Goal: Information Seeking & Learning: Learn about a topic

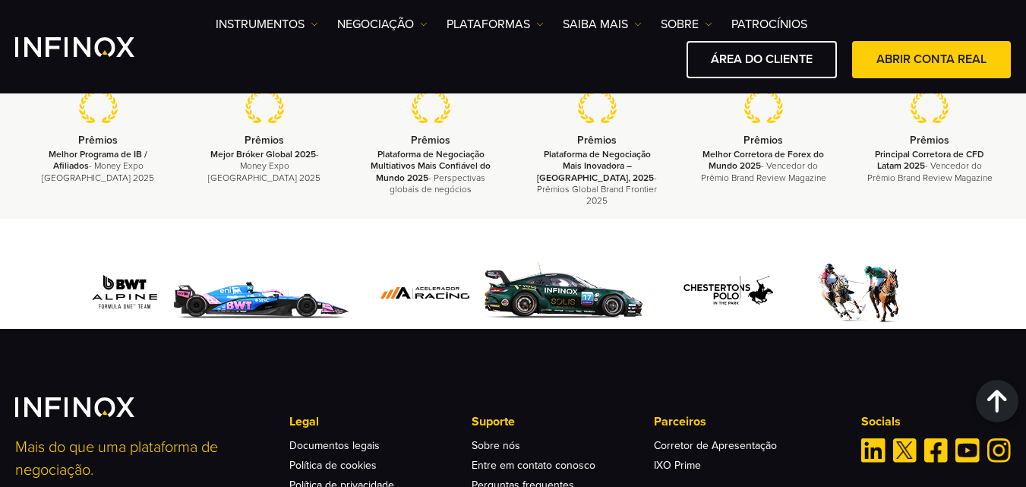
scroll to position [5166, 0]
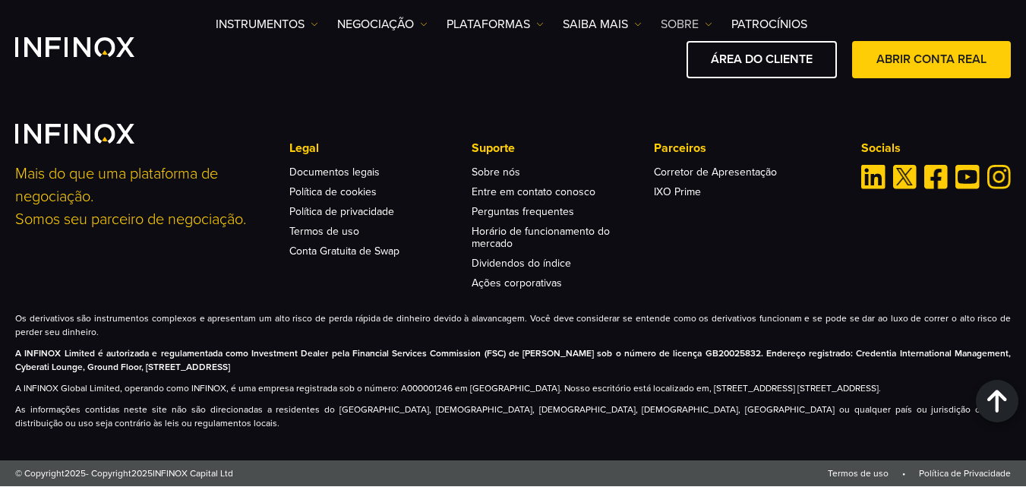
click at [694, 24] on link "SOBRE" at bounding box center [687, 24] width 52 height 18
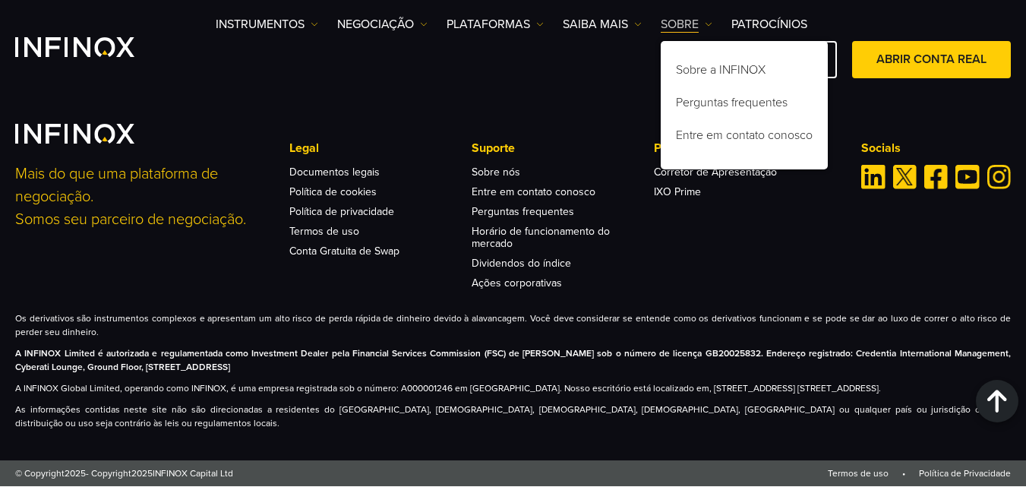
scroll to position [0, 0]
click at [726, 75] on link "Sobre a INFINOX" at bounding box center [744, 72] width 167 height 33
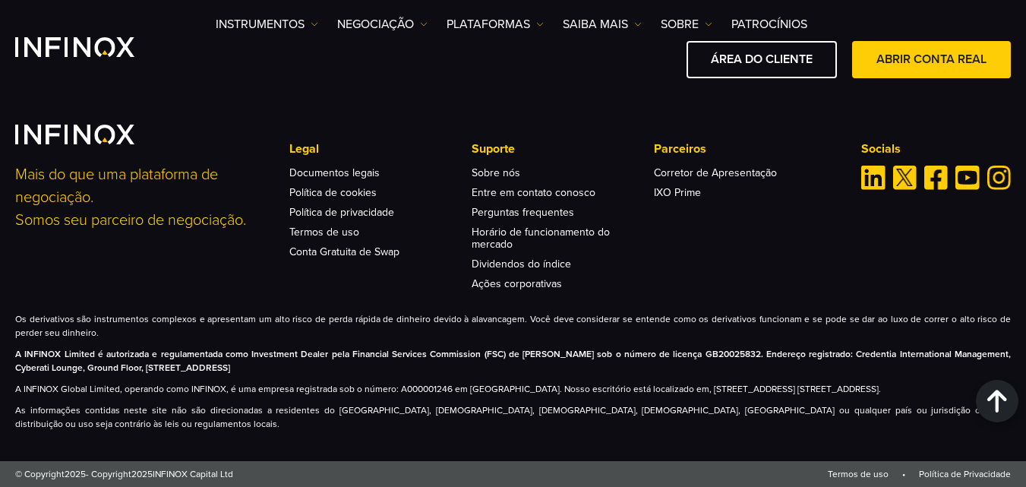
scroll to position [6143, 0]
drag, startPoint x: 46, startPoint y: 400, endPoint x: 14, endPoint y: 400, distance: 31.9
click at [14, 400] on div "Mais do que uma plataforma de negociação. Somos seu parceiro de negociação. Leg…" at bounding box center [513, 278] width 1026 height 306
copy p "Anguilla"
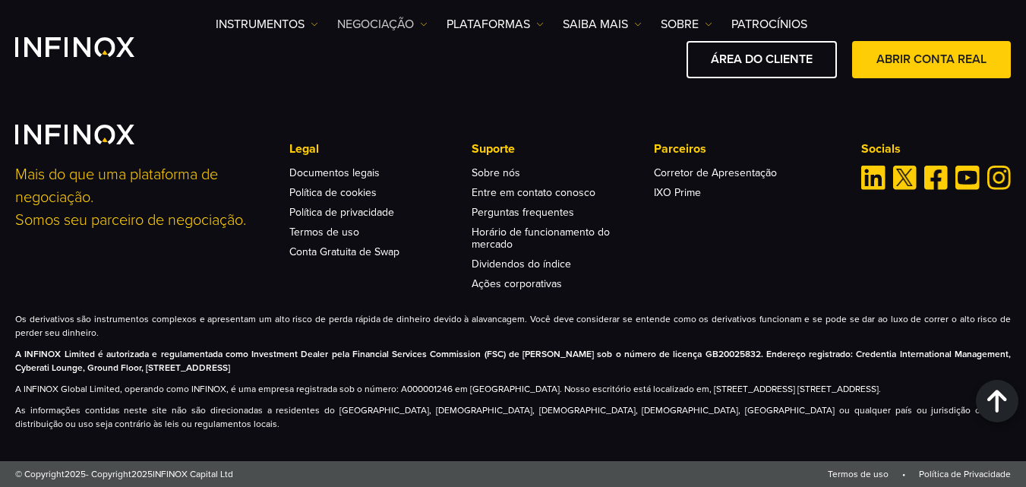
click at [419, 19] on link "NEGOCIAÇÃO" at bounding box center [382, 24] width 90 height 18
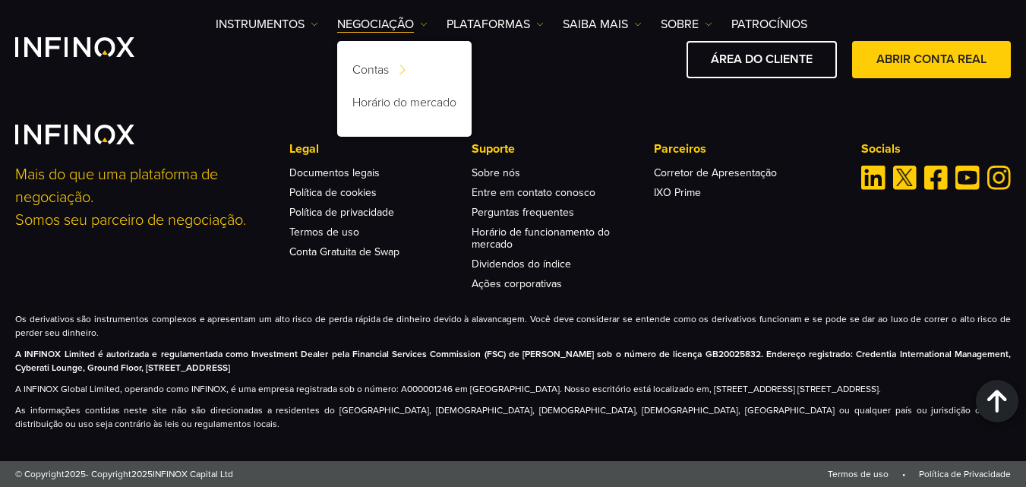
click at [548, 21] on ul "Instrumentos Instrumentos Informações sobre produtos NEGOCIAÇÃO Contas" at bounding box center [512, 24] width 592 height 18
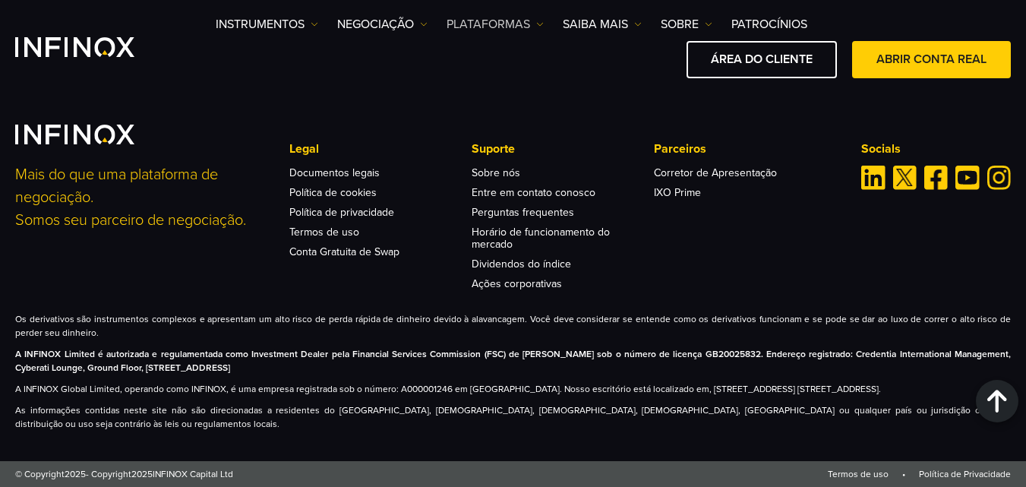
click at [543, 22] on img at bounding box center [540, 25] width 8 height 8
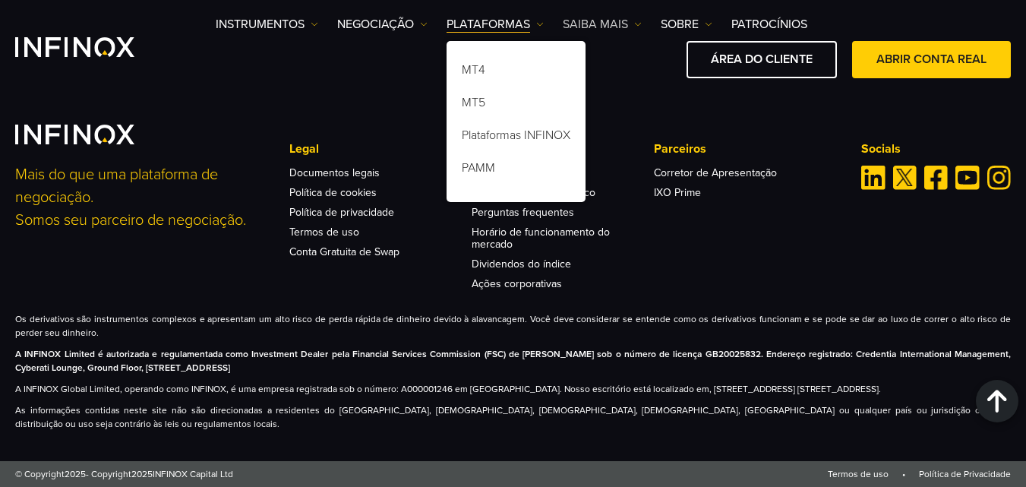
click at [627, 26] on link "Saiba mais" at bounding box center [602, 24] width 79 height 18
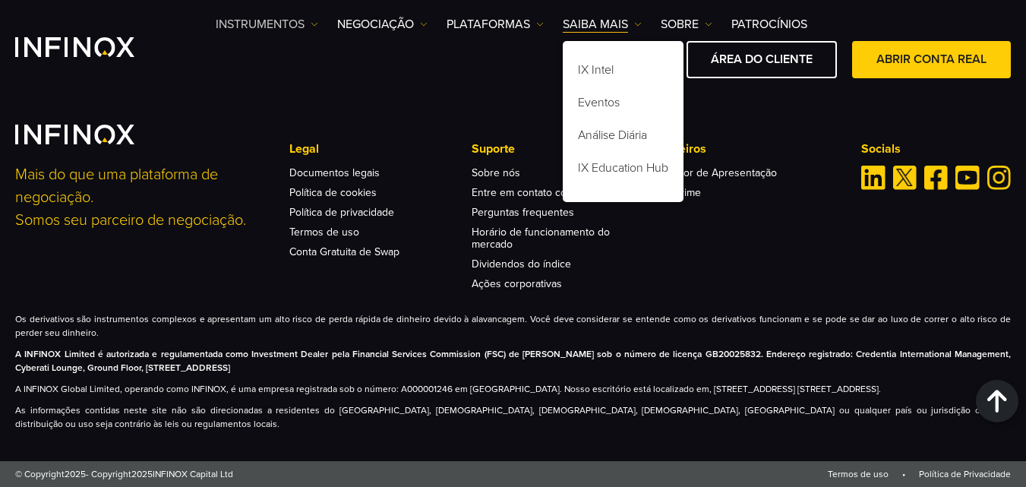
click at [283, 27] on link "Instrumentos" at bounding box center [267, 24] width 103 height 18
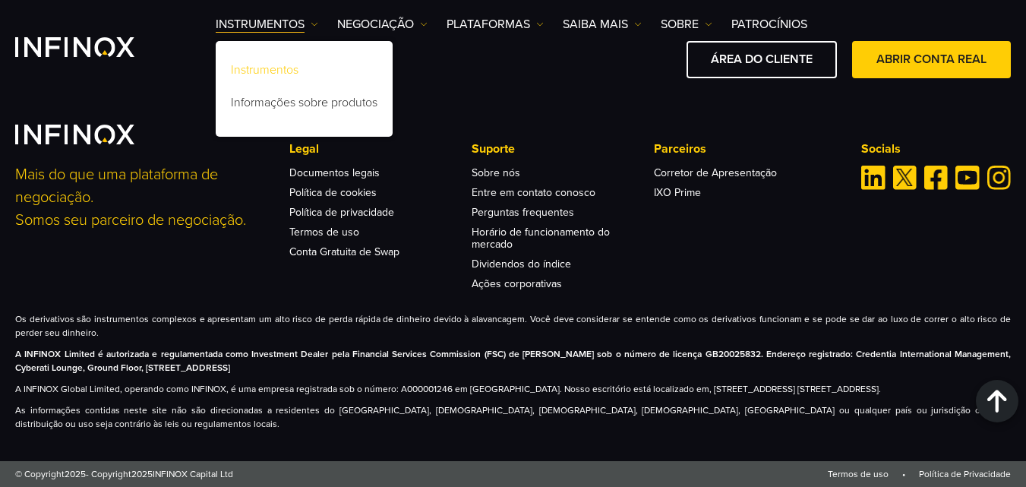
click at [281, 75] on link "Instrumentos" at bounding box center [304, 72] width 177 height 33
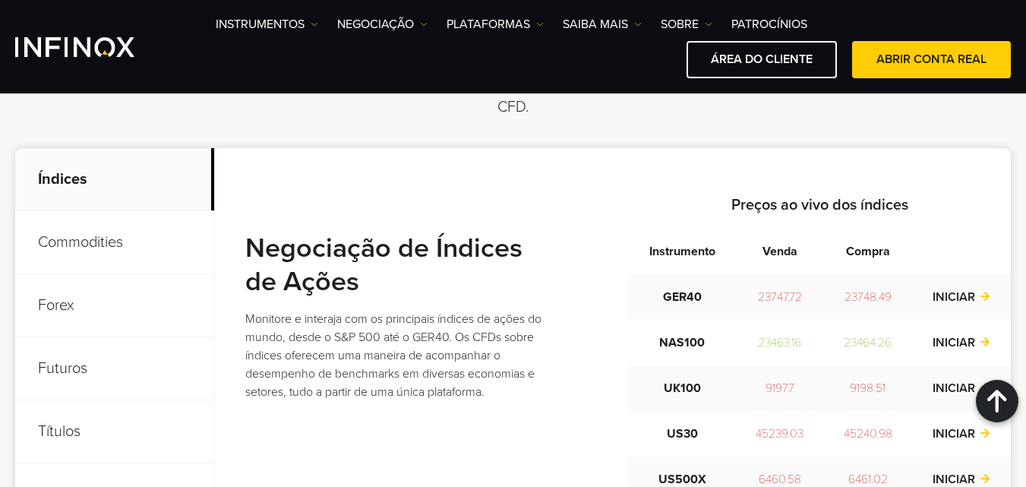
scroll to position [684, 0]
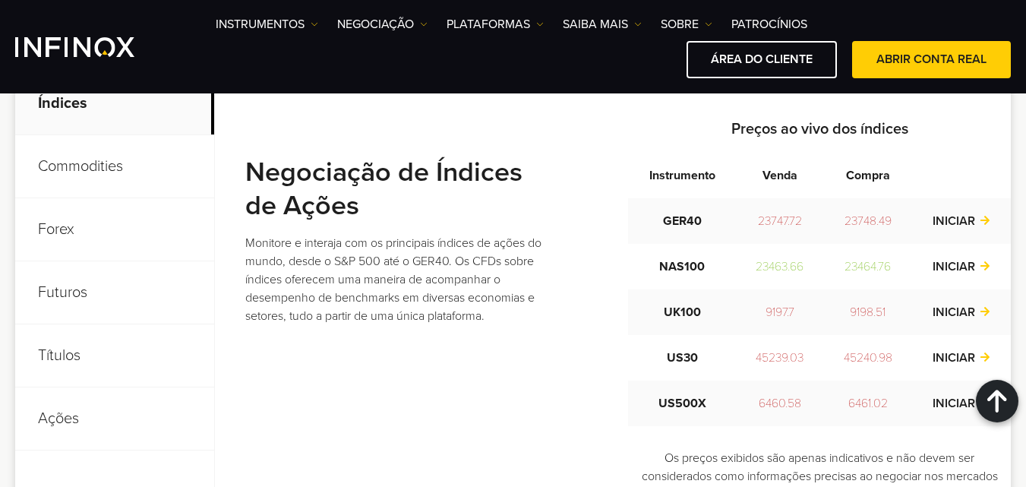
click at [55, 356] on p "Títulos" at bounding box center [114, 355] width 199 height 63
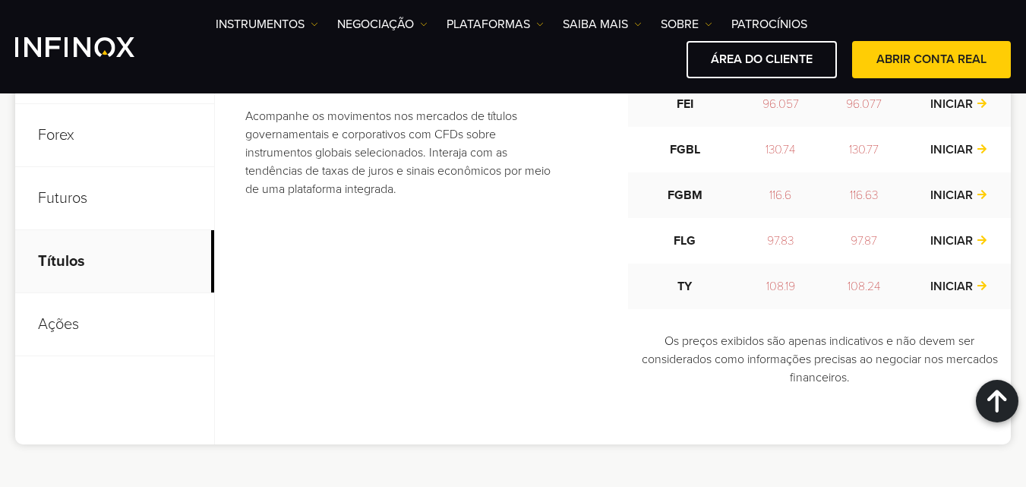
scroll to position [836, 0]
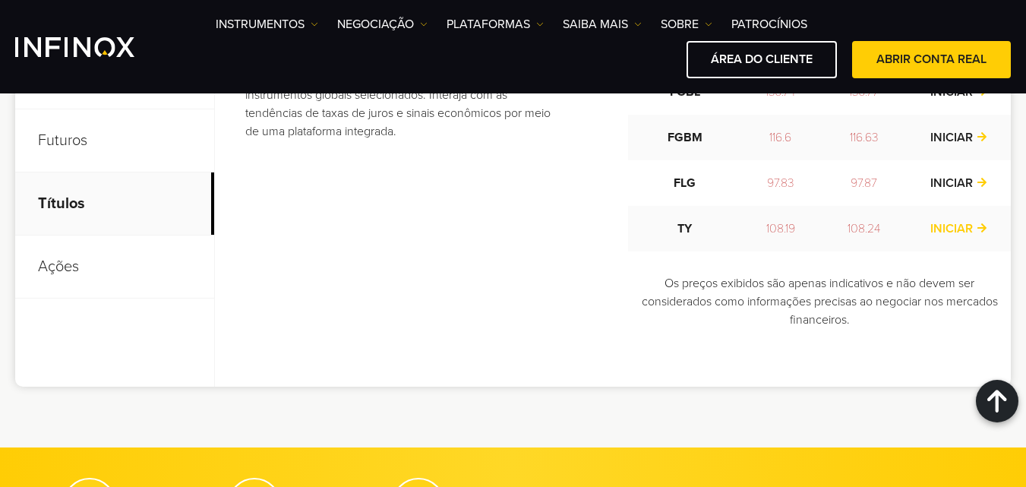
click at [974, 228] on link "INICIAR" at bounding box center [960, 228] width 58 height 15
